Goal: Information Seeking & Learning: Learn about a topic

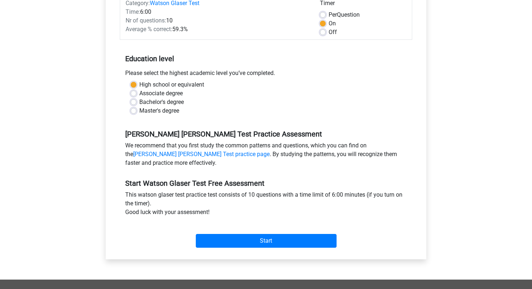
scroll to position [105, 0]
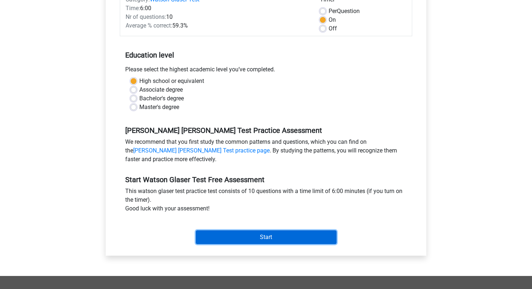
click at [288, 238] on input "Start" at bounding box center [266, 237] width 141 height 14
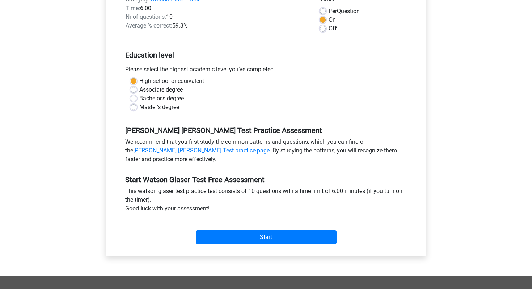
scroll to position [0, 0]
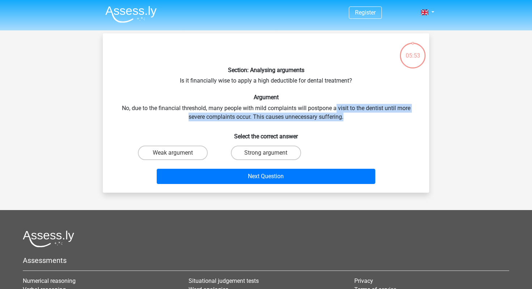
drag, startPoint x: 345, startPoint y: 116, endPoint x: 337, endPoint y: 111, distance: 9.4
click at [337, 111] on div "Section: Analysing arguments Is it financially wise to apply a high deductible …" at bounding box center [266, 113] width 321 height 148
click at [323, 111] on div "Section: Analysing arguments Is it financially wise to apply a high deductible …" at bounding box center [266, 113] width 321 height 148
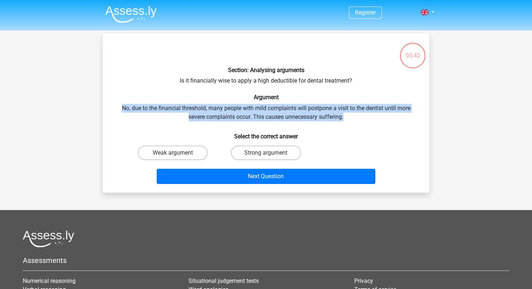
drag, startPoint x: 347, startPoint y: 114, endPoint x: 336, endPoint y: 100, distance: 17.3
click at [336, 100] on div "Section: Analysing arguments Is it financially wise to apply a high deductible …" at bounding box center [266, 113] width 321 height 148
click at [336, 100] on h6 "Argument" at bounding box center [266, 97] width 304 height 7
drag, startPoint x: 336, startPoint y: 100, endPoint x: 348, endPoint y: 116, distance: 19.3
click at [350, 116] on div "Section: Analysing arguments Is it financially wise to apply a high deductible …" at bounding box center [266, 113] width 321 height 148
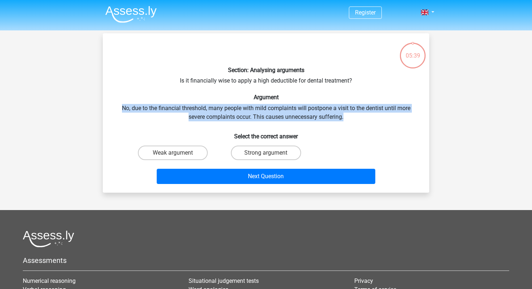
click at [348, 116] on div "Section: Analysing arguments Is it financially wise to apply a high deductible …" at bounding box center [266, 113] width 321 height 148
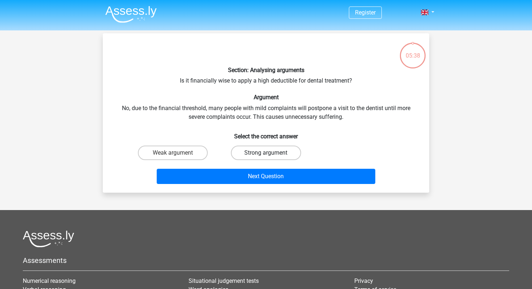
click at [253, 151] on label "Strong argument" at bounding box center [266, 153] width 70 height 14
click at [266, 153] on input "Strong argument" at bounding box center [268, 155] width 5 height 5
radio input "true"
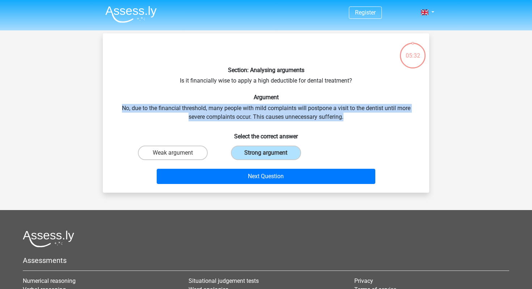
drag, startPoint x: 347, startPoint y: 118, endPoint x: 337, endPoint y: 100, distance: 20.6
click at [337, 100] on div "Section: Analysing arguments Is it financially wise to apply a high deductible …" at bounding box center [266, 113] width 321 height 148
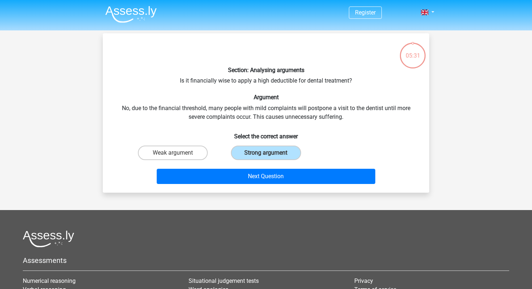
click at [339, 99] on h6 "Argument" at bounding box center [266, 97] width 304 height 7
click at [164, 150] on label "Weak argument" at bounding box center [173, 153] width 70 height 14
click at [173, 153] on input "Weak argument" at bounding box center [175, 155] width 5 height 5
radio input "true"
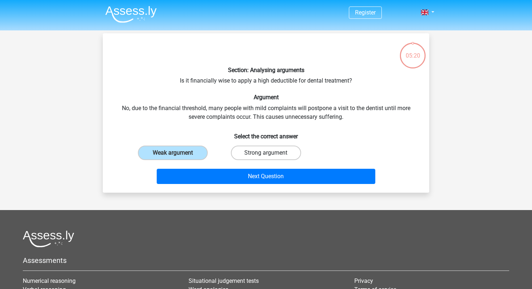
click at [252, 152] on label "Strong argument" at bounding box center [266, 153] width 70 height 14
click at [266, 153] on input "Strong argument" at bounding box center [268, 155] width 5 height 5
radio input "true"
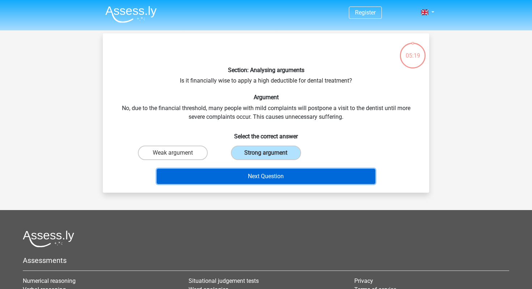
click at [256, 180] on button "Next Question" at bounding box center [266, 176] width 219 height 15
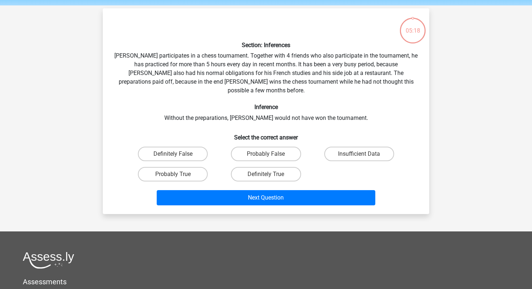
scroll to position [22, 0]
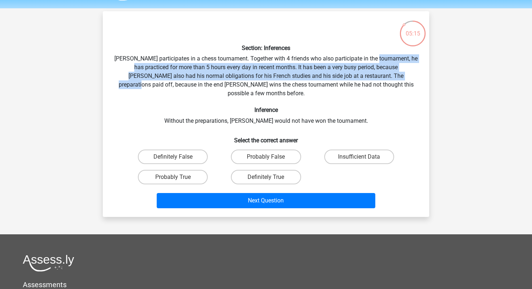
drag, startPoint x: 388, startPoint y: 80, endPoint x: 385, endPoint y: 56, distance: 24.4
click at [385, 56] on div "Section: Inferences Pablo participates in a chess tournament. Together with 4 f…" at bounding box center [266, 114] width 321 height 194
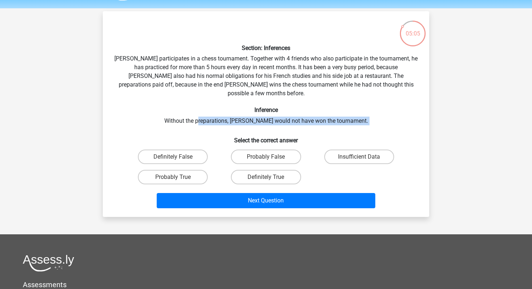
drag, startPoint x: 220, startPoint y: 117, endPoint x: 213, endPoint y: 116, distance: 7.7
click at [213, 116] on div "Section: Inferences Pablo participates in a chess tournament. Together with 4 f…" at bounding box center [266, 114] width 321 height 194
click at [210, 122] on div "Section: Inferences Pablo participates in a chess tournament. Together with 4 f…" at bounding box center [266, 114] width 321 height 194
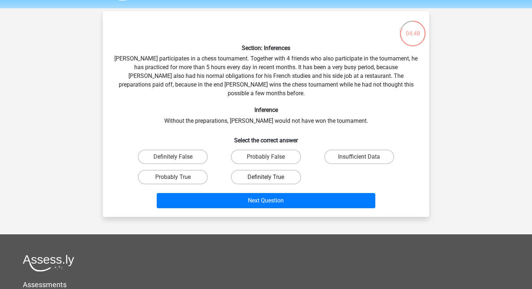
click at [268, 170] on label "Definitely True" at bounding box center [266, 177] width 70 height 14
click at [268, 177] on input "Definitely True" at bounding box center [268, 179] width 5 height 5
radio input "true"
click at [202, 170] on label "Probably True" at bounding box center [173, 177] width 70 height 14
click at [178, 177] on input "Probably True" at bounding box center [175, 179] width 5 height 5
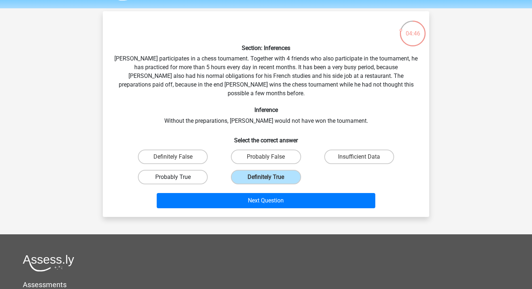
radio input "true"
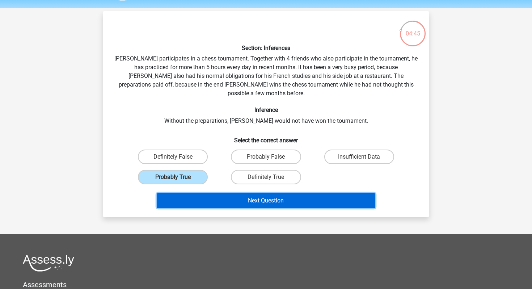
click at [247, 193] on button "Next Question" at bounding box center [266, 200] width 219 height 15
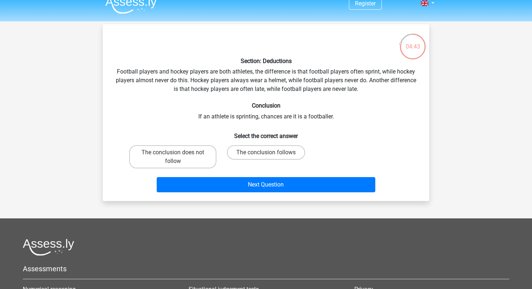
scroll to position [7, 0]
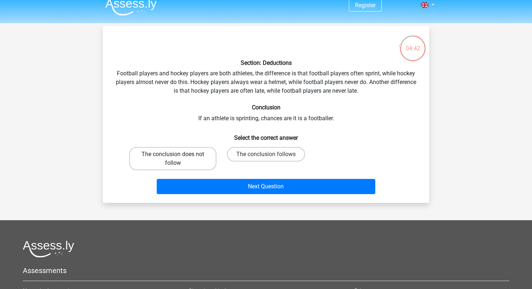
click at [185, 158] on label "The conclusion does not follow" at bounding box center [172, 158] width 87 height 23
click at [178, 158] on input "The conclusion does not follow" at bounding box center [175, 156] width 5 height 5
radio input "true"
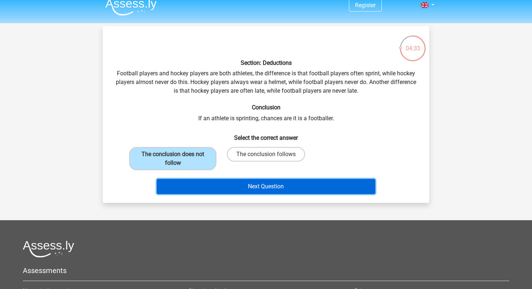
drag, startPoint x: 200, startPoint y: 180, endPoint x: 80, endPoint y: 188, distance: 120.1
click at [80, 188] on div "Register Nederlands English" at bounding box center [266, 202] width 532 height 419
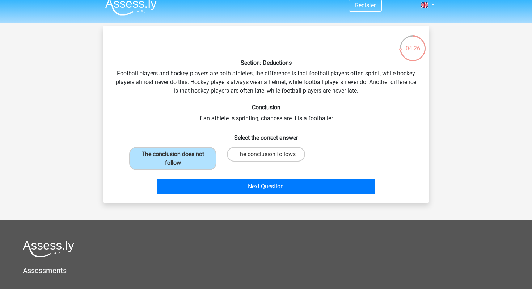
click at [308, 129] on h6 "Select the correct answer" at bounding box center [266, 135] width 304 height 13
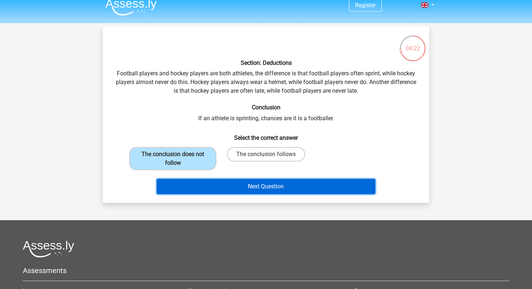
click at [329, 184] on button "Next Question" at bounding box center [266, 186] width 219 height 15
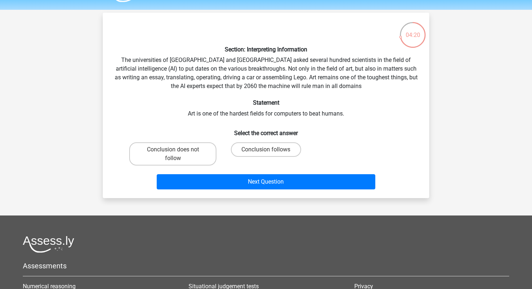
scroll to position [16, 0]
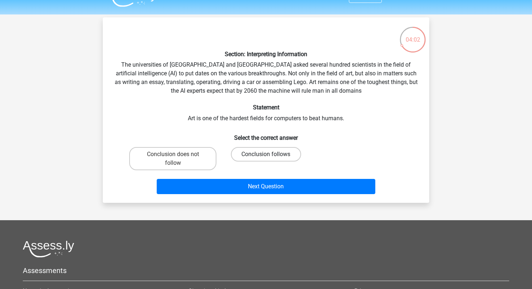
click at [256, 157] on label "Conclusion follows" at bounding box center [266, 154] width 70 height 14
click at [266, 157] on input "Conclusion follows" at bounding box center [268, 156] width 5 height 5
radio input "true"
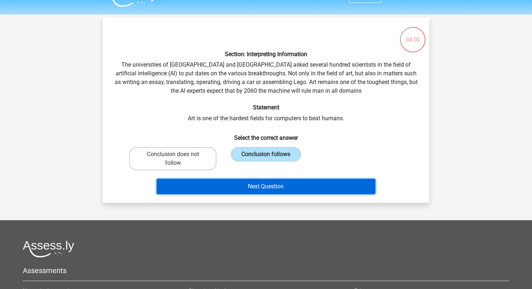
click at [256, 188] on button "Next Question" at bounding box center [266, 186] width 219 height 15
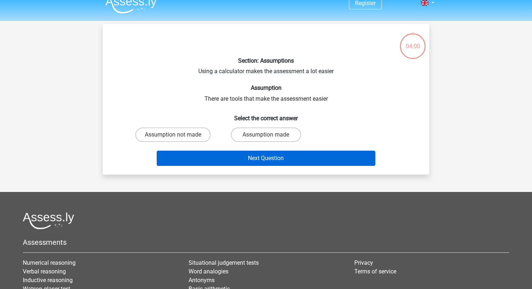
scroll to position [0, 0]
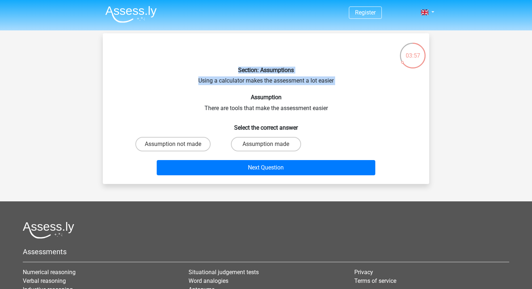
drag, startPoint x: 219, startPoint y: 72, endPoint x: 237, endPoint y: 90, distance: 25.4
click at [237, 90] on div "Section: Assumptions Using a calculator makes the assessment a lot easier Assum…" at bounding box center [266, 108] width 321 height 139
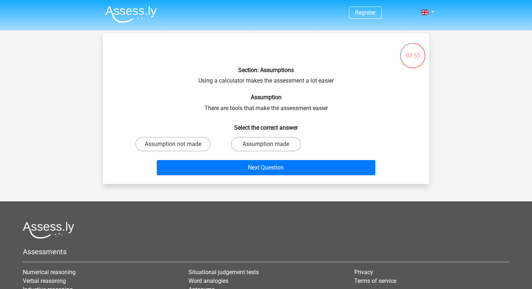
drag, startPoint x: 202, startPoint y: 107, endPoint x: 322, endPoint y: 103, distance: 119.6
click at [322, 103] on div "Section: Assumptions Using a calculator makes the assessment a lot easier Assum…" at bounding box center [266, 108] width 321 height 139
click at [283, 140] on label "Assumption made" at bounding box center [266, 144] width 70 height 14
click at [271, 144] on input "Assumption made" at bounding box center [268, 146] width 5 height 5
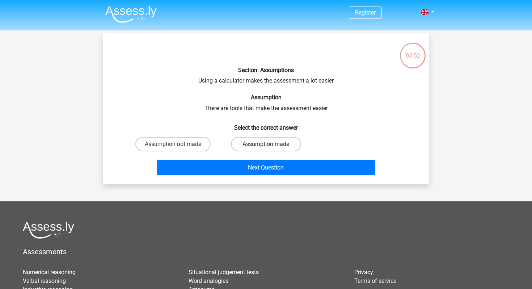
radio input "true"
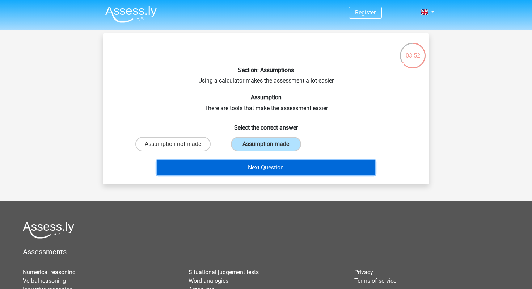
click at [283, 165] on button "Next Question" at bounding box center [266, 167] width 219 height 15
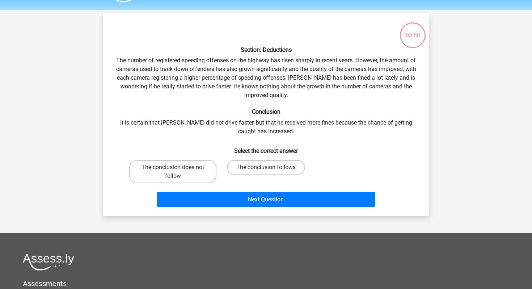
scroll to position [15, 0]
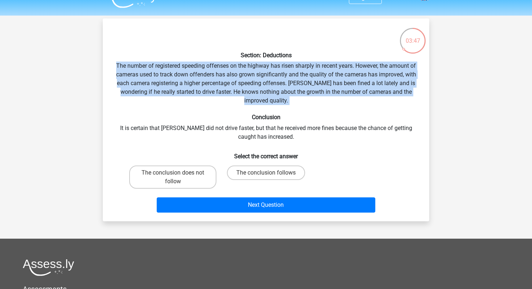
drag, startPoint x: 286, startPoint y: 110, endPoint x: 281, endPoint y: 61, distance: 49.9
click at [281, 61] on div "Section: Deductions The number of registered speeding offenses on the highway h…" at bounding box center [266, 119] width 321 height 191
drag, startPoint x: 281, startPoint y: 61, endPoint x: 304, endPoint y: 102, distance: 47.2
click at [304, 102] on div "Section: Deductions The number of registered speeding offenses on the highway h…" at bounding box center [266, 119] width 321 height 191
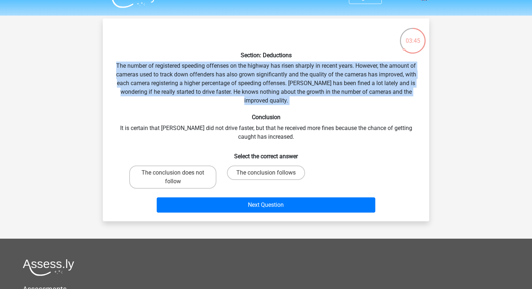
click at [304, 102] on div "Section: Deductions The number of registered speeding offenses on the highway h…" at bounding box center [266, 119] width 321 height 191
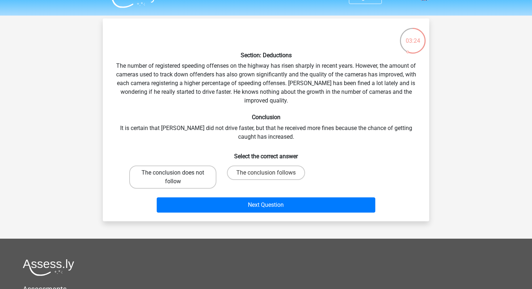
click at [197, 178] on label "The conclusion does not follow" at bounding box center [172, 177] width 87 height 23
click at [178, 177] on input "The conclusion does not follow" at bounding box center [175, 175] width 5 height 5
radio input "true"
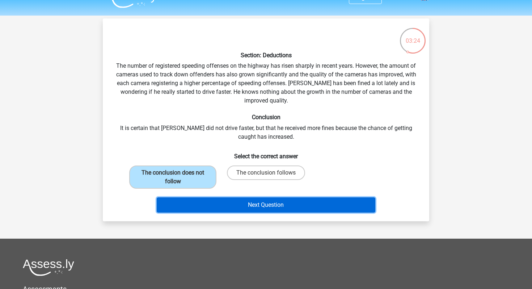
click at [240, 206] on button "Next Question" at bounding box center [266, 204] width 219 height 15
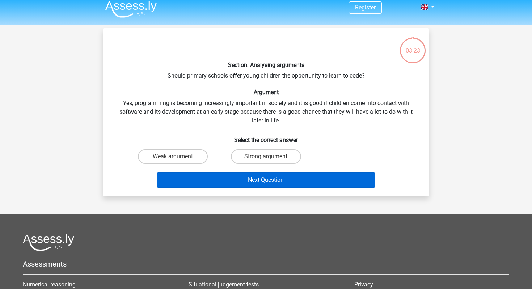
scroll to position [0, 0]
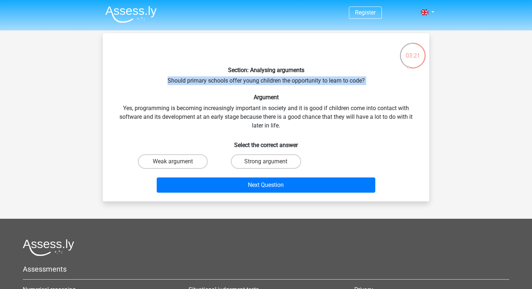
drag, startPoint x: 248, startPoint y: 75, endPoint x: 290, endPoint y: 89, distance: 44.6
click at [291, 89] on div "Section: Analysing arguments Should primary schools offer young children the op…" at bounding box center [266, 117] width 321 height 156
click at [290, 89] on div "Section: Analysing arguments Should primary schools offer young children the op…" at bounding box center [266, 117] width 321 height 156
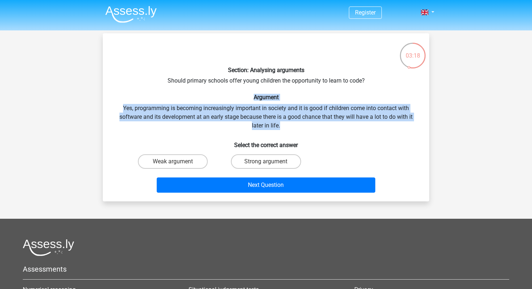
drag, startPoint x: 237, startPoint y: 99, endPoint x: 311, endPoint y: 131, distance: 80.9
click at [311, 131] on div "Section: Analysing arguments Should primary schools offer young children the op…" at bounding box center [266, 117] width 321 height 156
click at [280, 158] on label "Strong argument" at bounding box center [266, 161] width 70 height 14
click at [271, 162] on input "Strong argument" at bounding box center [268, 164] width 5 height 5
radio input "true"
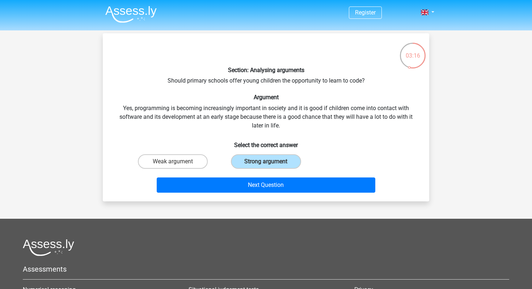
click at [280, 133] on div "Section: Analysing arguments Should primary schools offer young children the op…" at bounding box center [266, 117] width 321 height 156
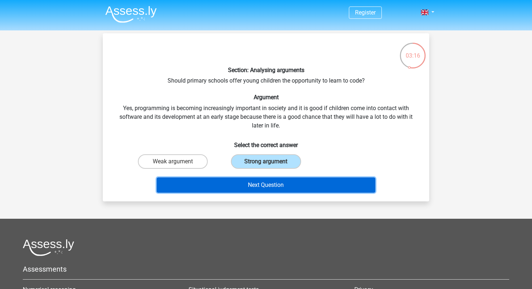
click at [281, 185] on button "Next Question" at bounding box center [266, 184] width 219 height 15
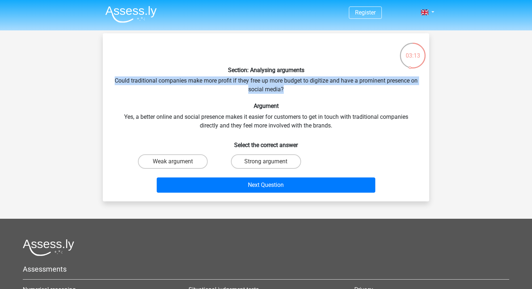
drag, startPoint x: 255, startPoint y: 75, endPoint x: 300, endPoint y: 87, distance: 46.5
click at [300, 87] on div "Section: Analysing arguments Could traditional companies make more profit if th…" at bounding box center [266, 117] width 321 height 156
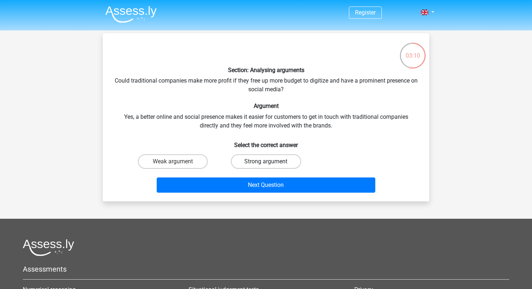
click at [284, 164] on label "Strong argument" at bounding box center [266, 161] width 70 height 14
click at [271, 164] on input "Strong argument" at bounding box center [268, 164] width 5 height 5
radio input "true"
click at [188, 164] on label "Weak argument" at bounding box center [173, 161] width 70 height 14
click at [178, 164] on input "Weak argument" at bounding box center [175, 164] width 5 height 5
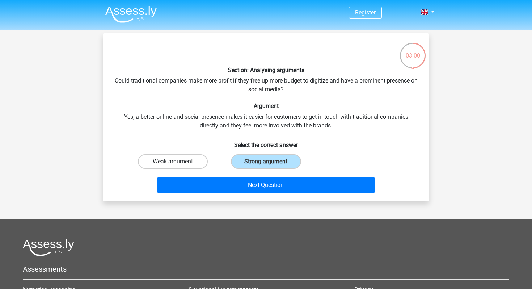
radio input "true"
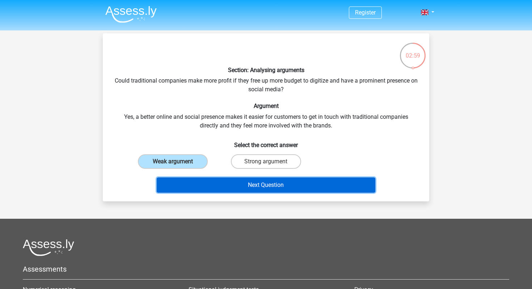
click at [224, 185] on button "Next Question" at bounding box center [266, 184] width 219 height 15
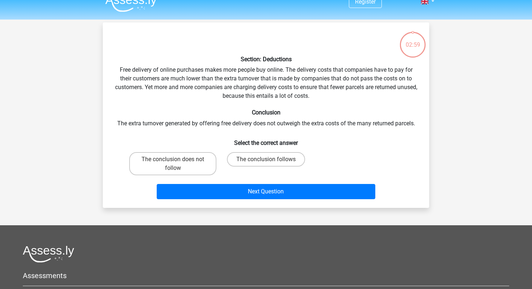
scroll to position [8, 0]
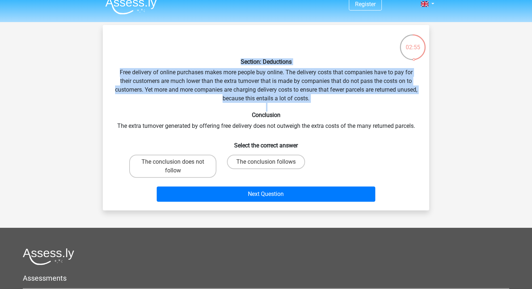
drag, startPoint x: 214, startPoint y: 65, endPoint x: 242, endPoint y: 117, distance: 59.3
click at [242, 117] on div "Section: Deductions Free delivery of online purchases makes more people buy onl…" at bounding box center [266, 118] width 321 height 174
click at [242, 117] on h6 "Conclusion" at bounding box center [266, 115] width 304 height 7
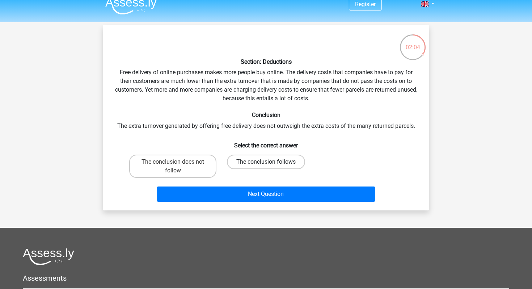
click at [248, 164] on label "The conclusion follows" at bounding box center [266, 162] width 78 height 14
click at [266, 164] on input "The conclusion follows" at bounding box center [268, 164] width 5 height 5
radio input "true"
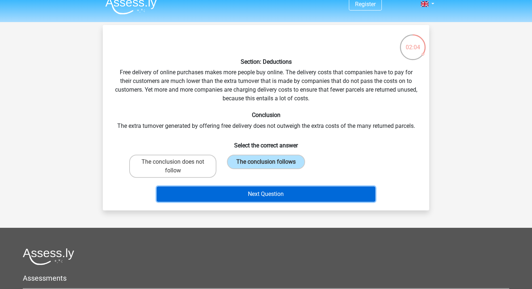
click at [252, 189] on button "Next Question" at bounding box center [266, 194] width 219 height 15
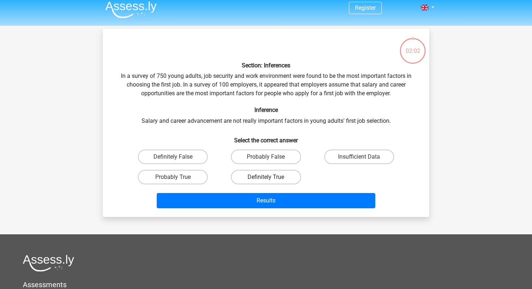
scroll to position [0, 0]
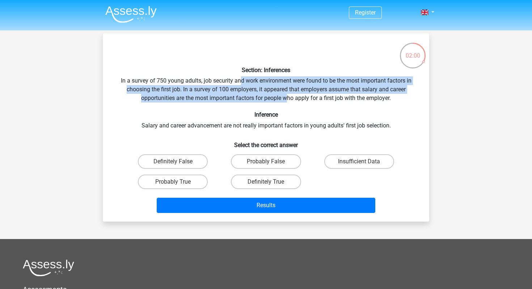
drag, startPoint x: 238, startPoint y: 83, endPoint x: 288, endPoint y: 101, distance: 53.4
click at [288, 101] on div "Section: Inferences In a survey of 750 young adults, job security and work envi…" at bounding box center [266, 127] width 321 height 177
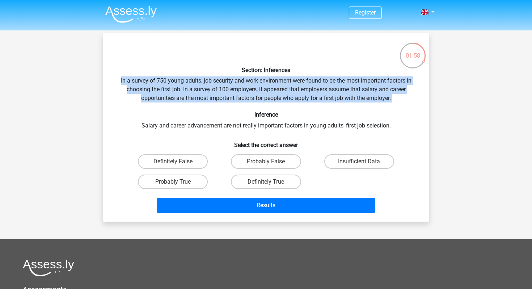
drag, startPoint x: 299, startPoint y: 108, endPoint x: 76, endPoint y: 74, distance: 225.3
click at [76, 74] on div "Register Nederlands English" at bounding box center [266, 215] width 532 height 430
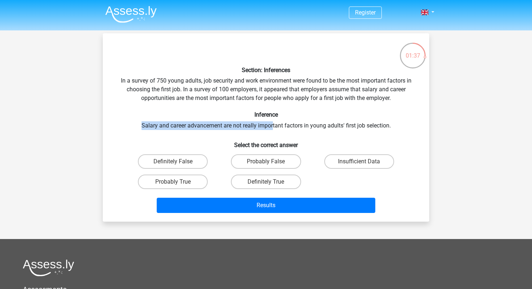
drag, startPoint x: 273, startPoint y: 130, endPoint x: 276, endPoint y: 121, distance: 9.1
click at [276, 121] on div "Section: Inferences In a survey of 750 young adults, job security and work envi…" at bounding box center [266, 127] width 321 height 177
click at [275, 121] on div "Section: Inferences In a survey of 750 young adults, job security and work envi…" at bounding box center [266, 127] width 321 height 177
drag, startPoint x: 275, startPoint y: 121, endPoint x: 279, endPoint y: 134, distance: 14.2
click at [279, 134] on div "Section: Inferences In a survey of 750 young adults, job security and work envi…" at bounding box center [266, 127] width 321 height 177
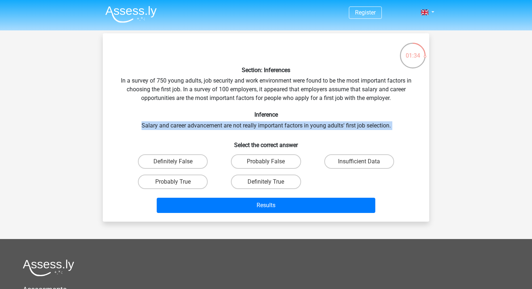
click at [279, 134] on div "Section: Inferences In a survey of 750 young adults, job security and work envi…" at bounding box center [266, 127] width 321 height 177
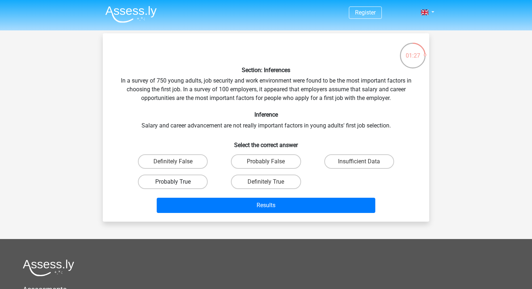
click at [180, 186] on label "Probably True" at bounding box center [173, 182] width 70 height 14
click at [178, 186] on input "Probably True" at bounding box center [175, 184] width 5 height 5
radio input "true"
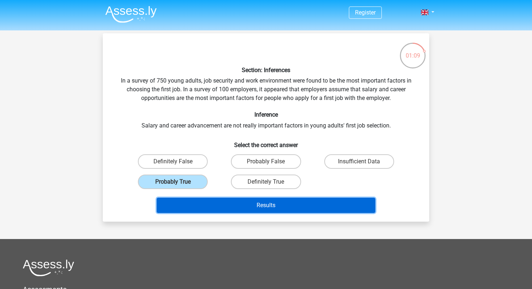
click at [250, 207] on button "Results" at bounding box center [266, 205] width 219 height 15
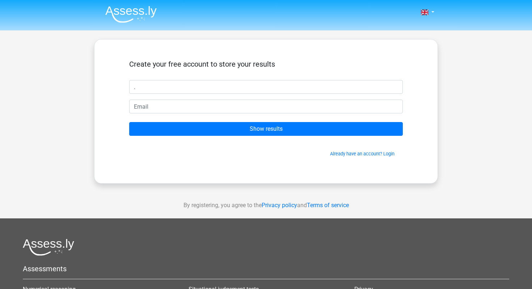
type input "."
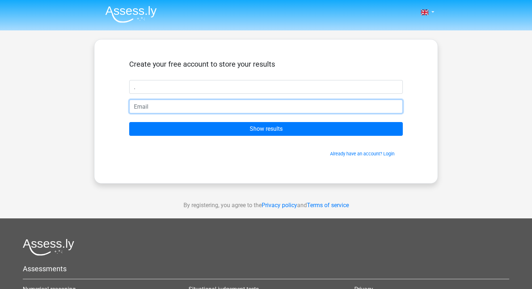
click at [218, 104] on input "email" at bounding box center [266, 107] width 274 height 14
type input "justforediting1230@gmail.com"
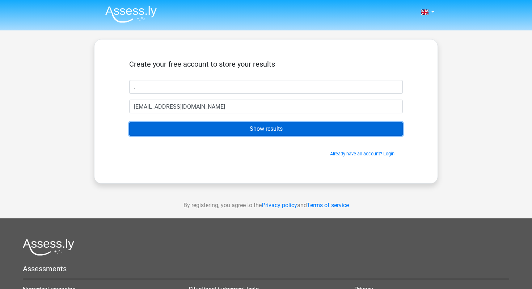
click at [213, 127] on input "Show results" at bounding box center [266, 129] width 274 height 14
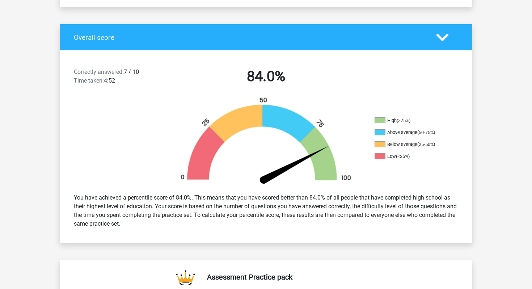
scroll to position [132, 0]
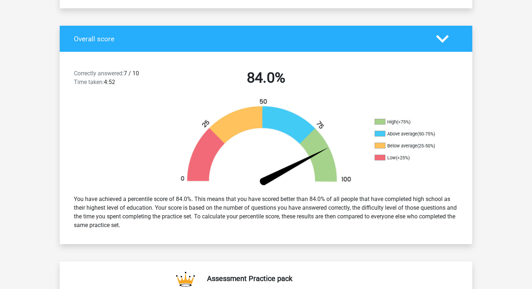
drag, startPoint x: 372, startPoint y: 122, endPoint x: 430, endPoint y: 122, distance: 58.0
click at [433, 122] on div "High (>75%) Above average (50-75%) Below average (25-50%) Low (<25%)" at bounding box center [420, 144] width 103 height 50
click at [430, 122] on li "High (>75%)" at bounding box center [411, 122] width 72 height 7
drag, startPoint x: 439, startPoint y: 132, endPoint x: 438, endPoint y: 125, distance: 7.0
click at [438, 125] on ul "High (>75%) Above average (50-75%) Below average (25-50%) Low (<25%)" at bounding box center [411, 143] width 72 height 48
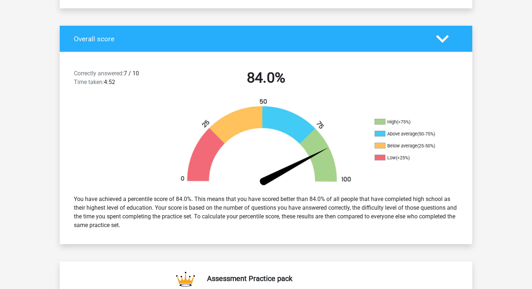
click at [437, 125] on li "High (>75%)" at bounding box center [411, 122] width 72 height 7
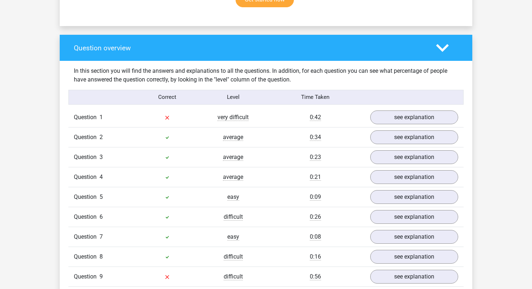
scroll to position [512, 0]
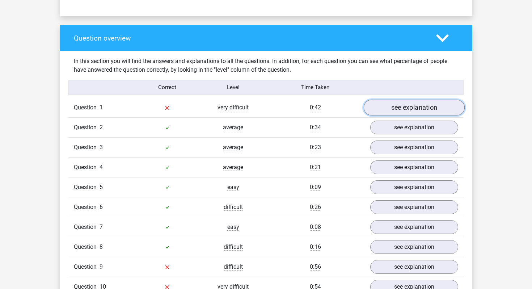
click at [384, 108] on link "see explanation" at bounding box center [414, 108] width 101 height 16
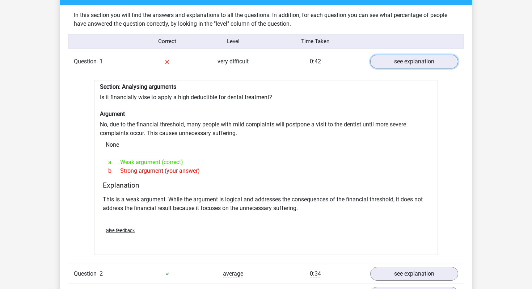
scroll to position [557, 0]
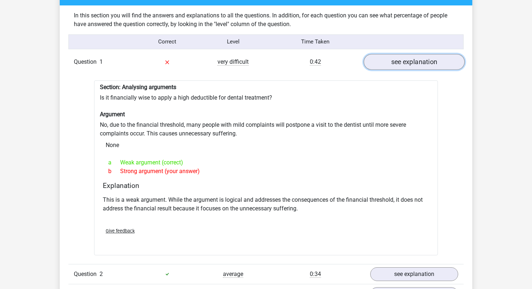
click at [415, 57] on link "see explanation" at bounding box center [414, 62] width 101 height 16
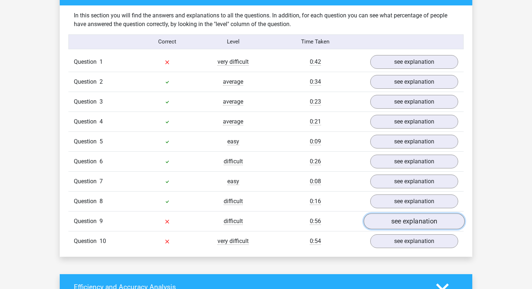
click at [388, 226] on link "see explanation" at bounding box center [414, 221] width 101 height 16
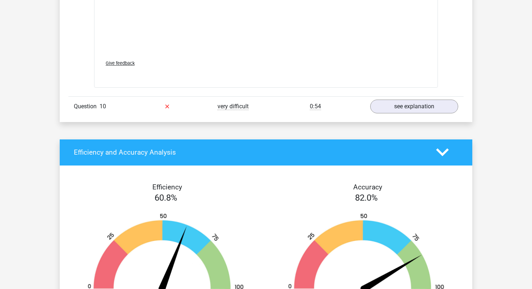
scroll to position [1087, 0]
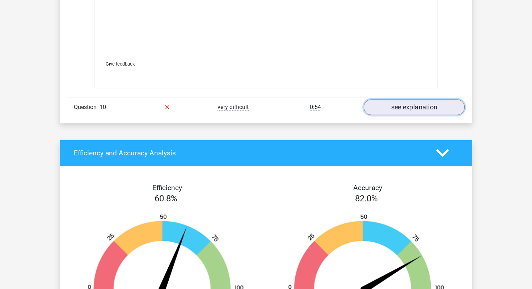
click at [383, 105] on link "see explanation" at bounding box center [414, 107] width 101 height 16
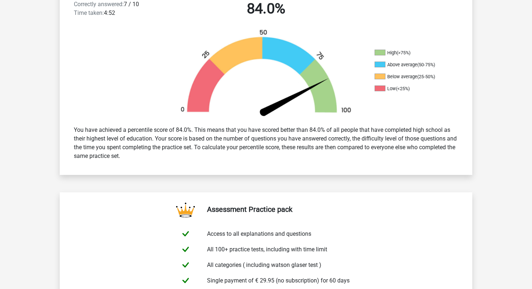
scroll to position [0, 0]
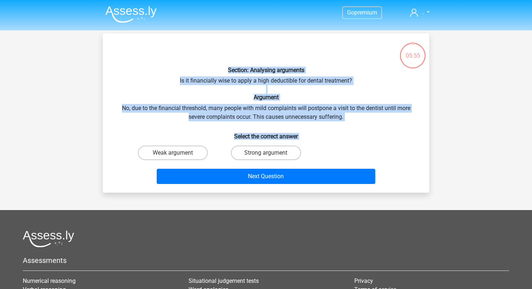
drag, startPoint x: 322, startPoint y: 150, endPoint x: 206, endPoint y: 71, distance: 140.5
click at [206, 71] on div "Section: Analysing arguments Is it financially wise to apply a high deductible …" at bounding box center [266, 113] width 321 height 148
click at [206, 71] on h6 "Section: Analysing arguments" at bounding box center [266, 70] width 304 height 7
drag, startPoint x: 216, startPoint y: 70, endPoint x: 322, endPoint y: 151, distance: 133.7
click at [322, 151] on div "Section: Analysing arguments Is it financially wise to apply a high deductible …" at bounding box center [266, 113] width 321 height 148
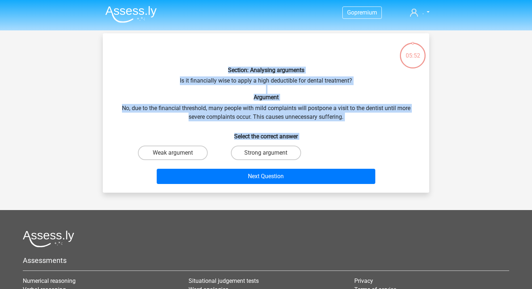
copy div "Section: Analysing arguments Is it financially wise to apply a high deductible …"
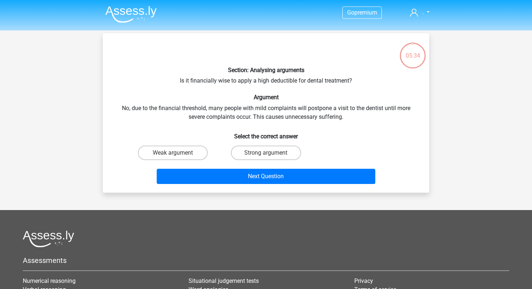
click at [292, 127] on h6 "Select the correct answer" at bounding box center [266, 133] width 304 height 13
click at [201, 151] on label "Weak argument" at bounding box center [173, 153] width 70 height 14
click at [178, 153] on input "Weak argument" at bounding box center [175, 155] width 5 height 5
radio input "true"
